Goal: Task Accomplishment & Management: Manage account settings

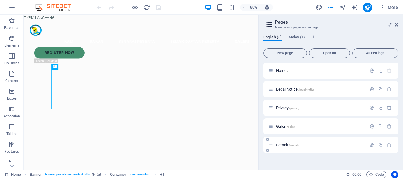
click at [280, 144] on span "Semak /semak" at bounding box center [287, 145] width 23 height 4
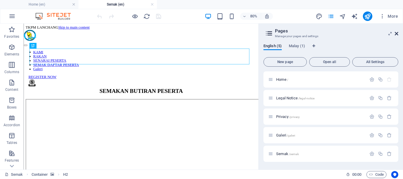
drag, startPoint x: 394, startPoint y: 33, endPoint x: 364, endPoint y: 14, distance: 35.5
click at [0, 0] on icon at bounding box center [0, 0] width 0 height 0
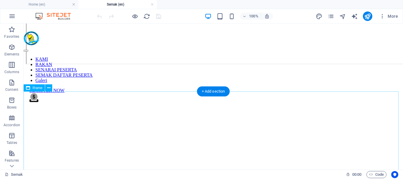
scroll to position [1621, 0]
click at [50, 89] on icon at bounding box center [48, 88] width 3 height 6
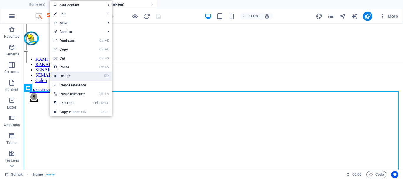
click at [70, 74] on link "⌦ Delete" at bounding box center [69, 76] width 39 height 9
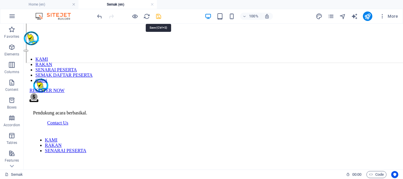
click at [159, 17] on icon "save" at bounding box center [158, 16] width 7 height 7
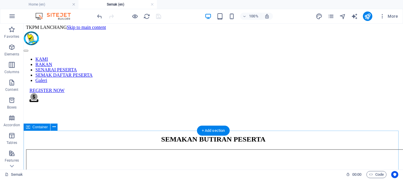
scroll to position [0, 0]
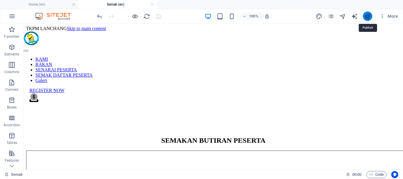
click at [368, 16] on icon "publish" at bounding box center [367, 16] width 7 height 7
